Goal: Transaction & Acquisition: Purchase product/service

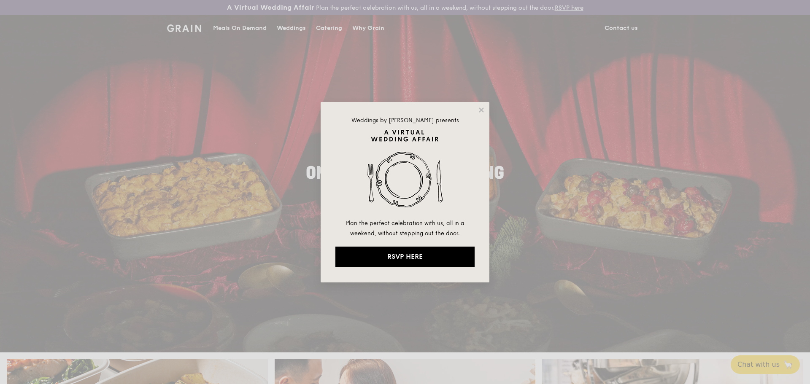
click at [231, 269] on div "Weddings by [PERSON_NAME] presents Plan the perfect celebration with us, all in…" at bounding box center [405, 192] width 810 height 384
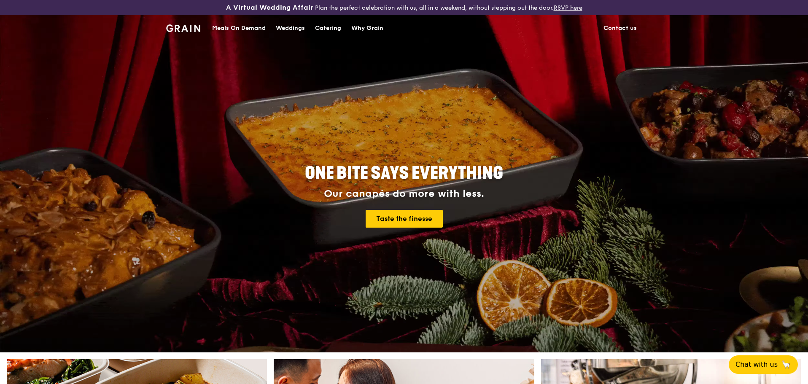
click at [331, 26] on div "Catering" at bounding box center [328, 28] width 26 height 25
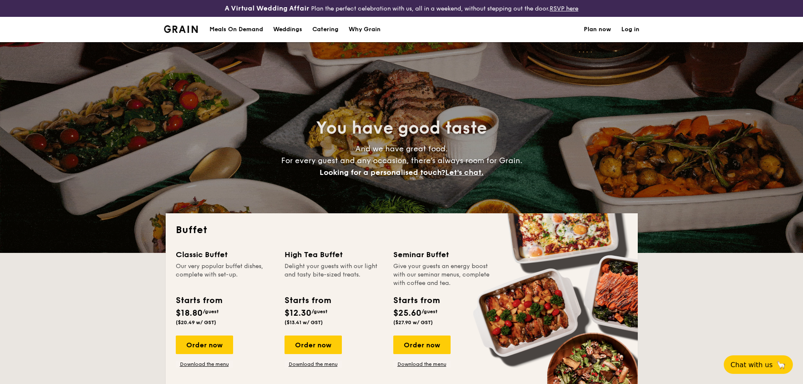
select select
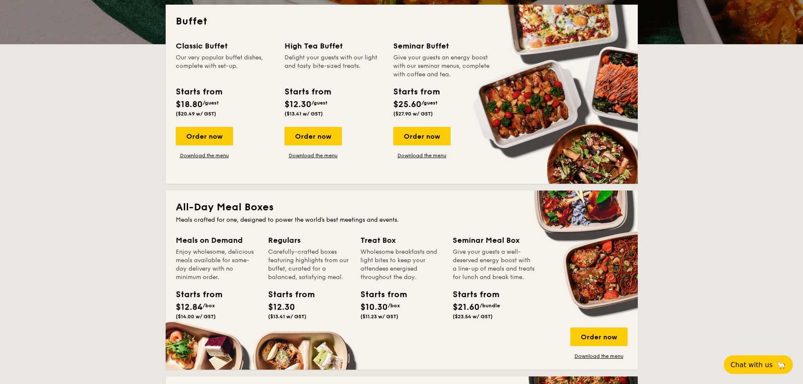
scroll to position [211, 0]
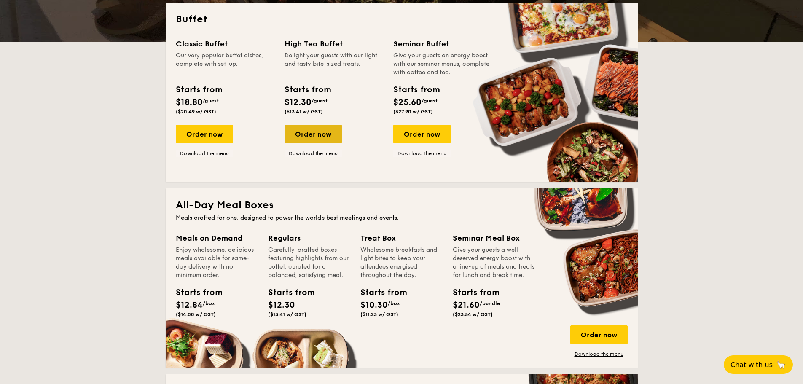
click at [310, 141] on div "Order now" at bounding box center [313, 134] width 57 height 19
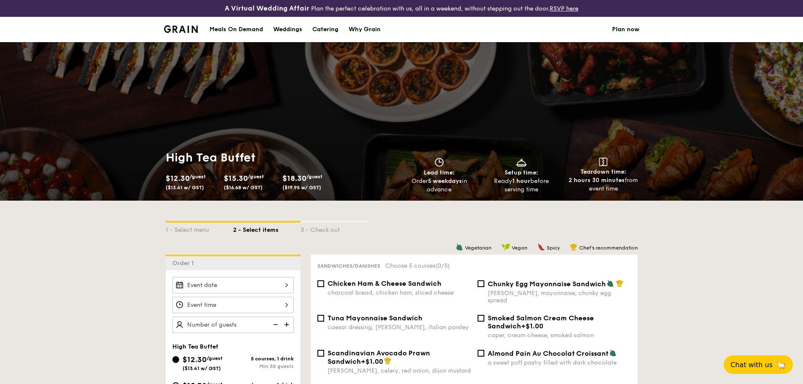
select select
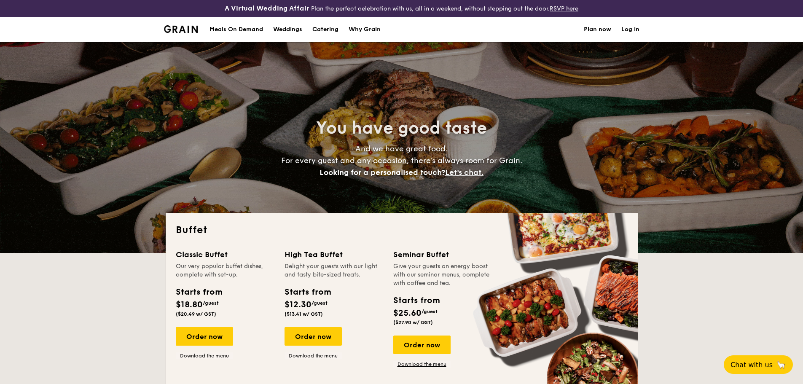
scroll to position [228, 0]
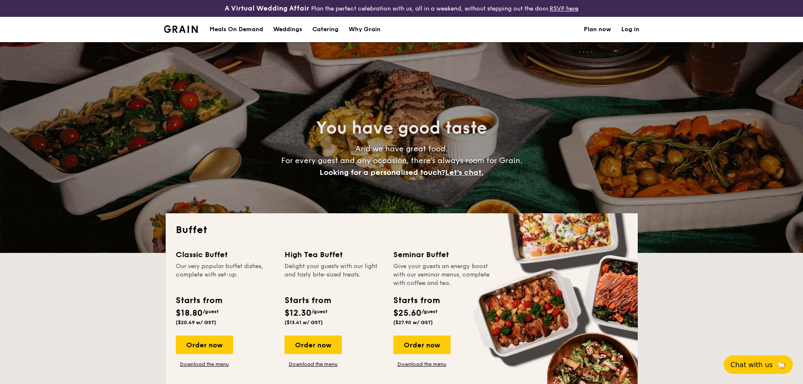
select select
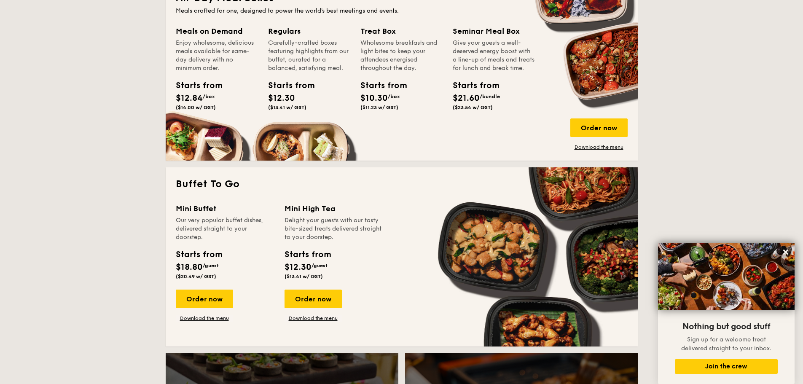
scroll to position [439, 0]
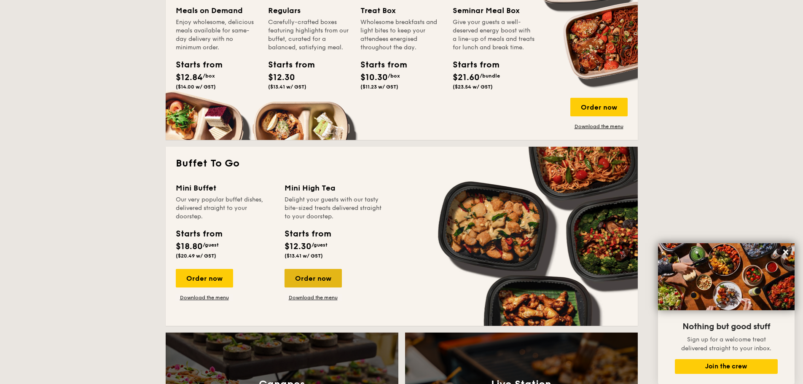
click at [307, 283] on div "Order now" at bounding box center [313, 278] width 57 height 19
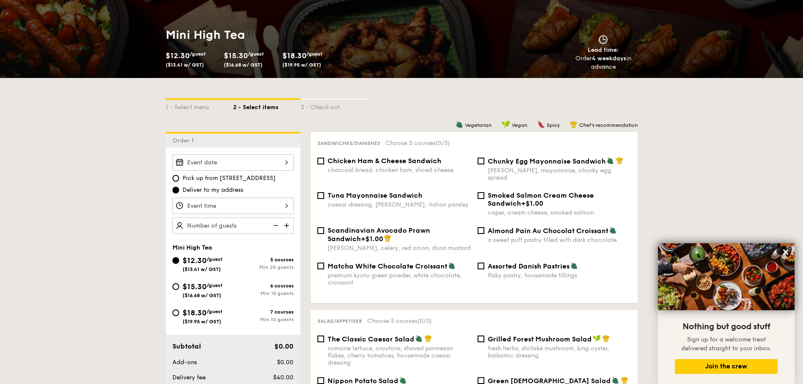
scroll to position [127, 0]
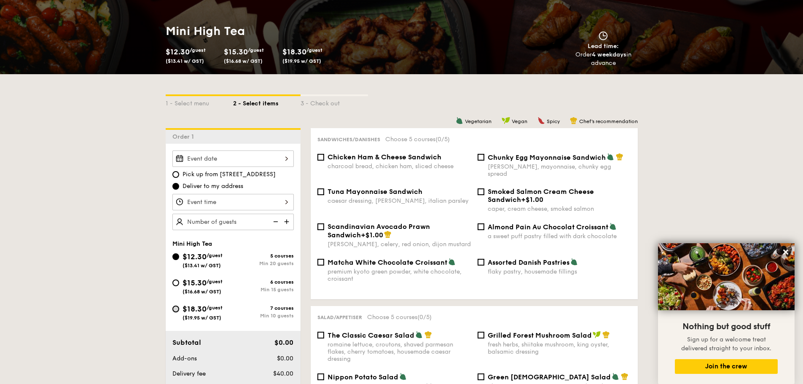
click at [175, 311] on input "$18.30 /guest ($19.95 w/ GST) 7 courses Min 10 guests" at bounding box center [175, 309] width 7 height 7
radio input "true"
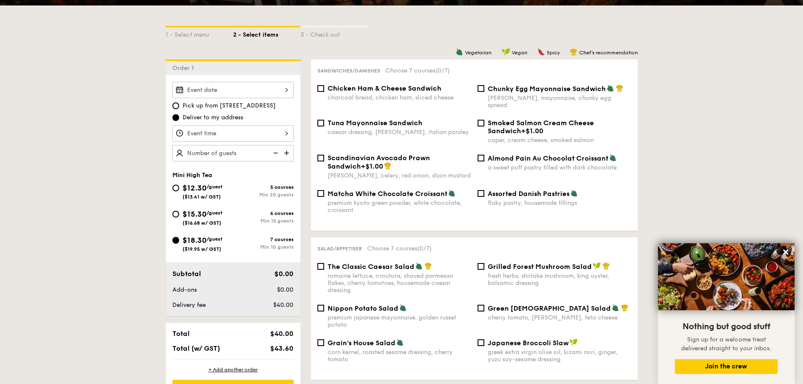
scroll to position [169, 0]
